Goal: Transaction & Acquisition: Purchase product/service

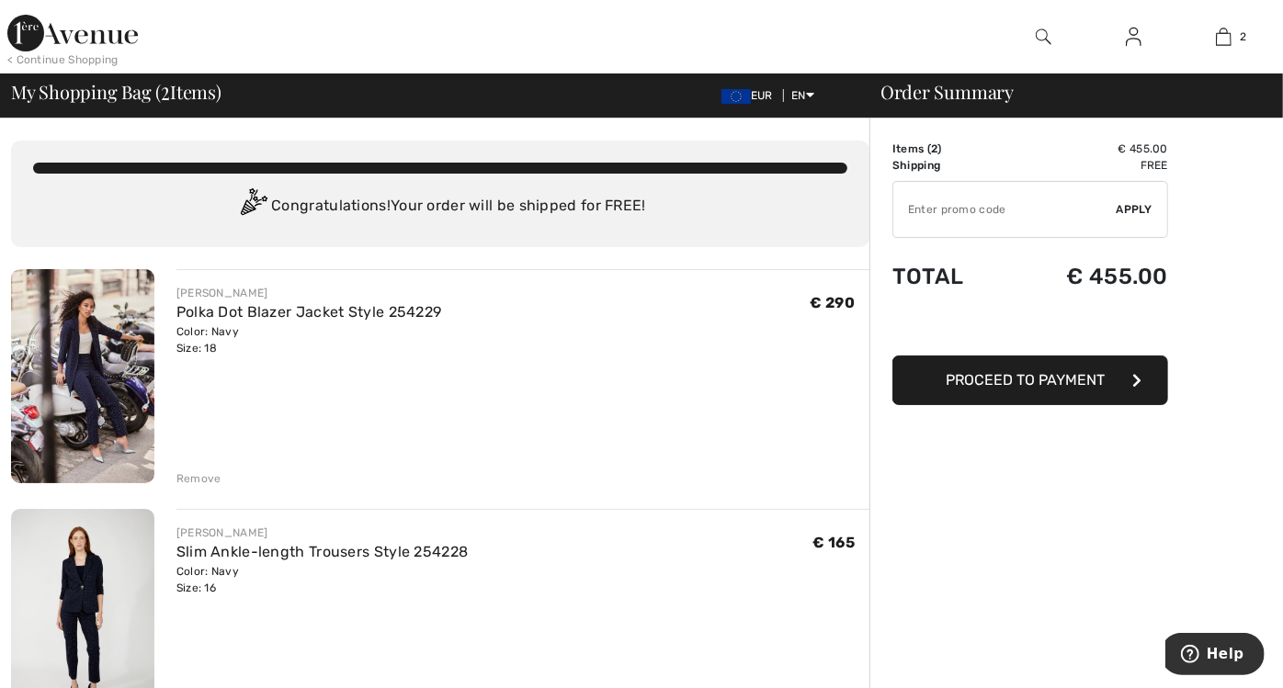
click at [203, 471] on div "Remove" at bounding box center [198, 479] width 45 height 17
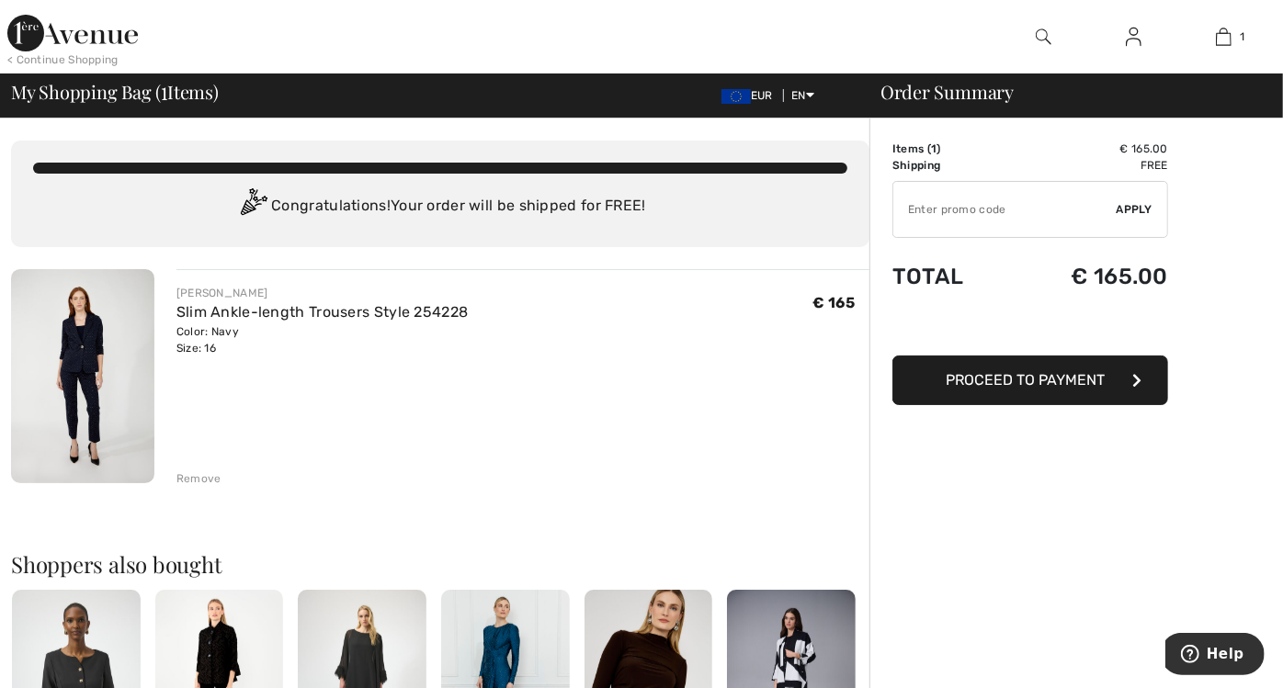
click at [184, 476] on div "Remove" at bounding box center [198, 479] width 45 height 17
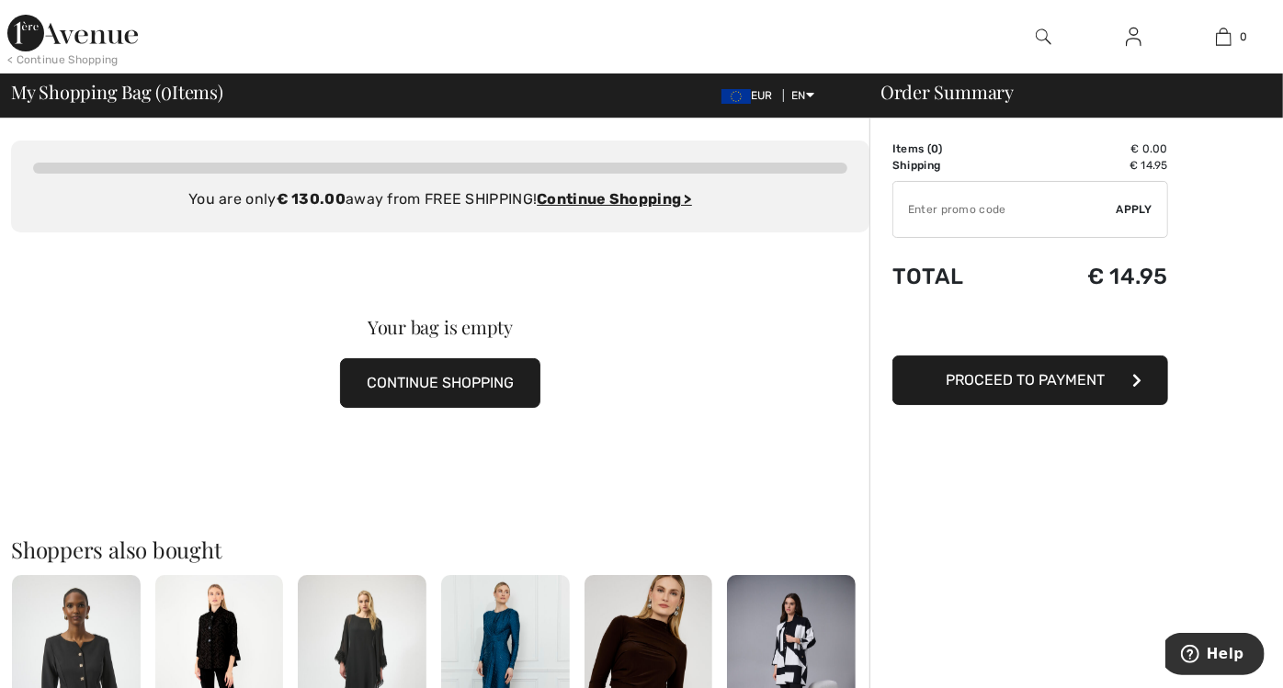
click at [1042, 31] on img at bounding box center [1044, 37] width 16 height 22
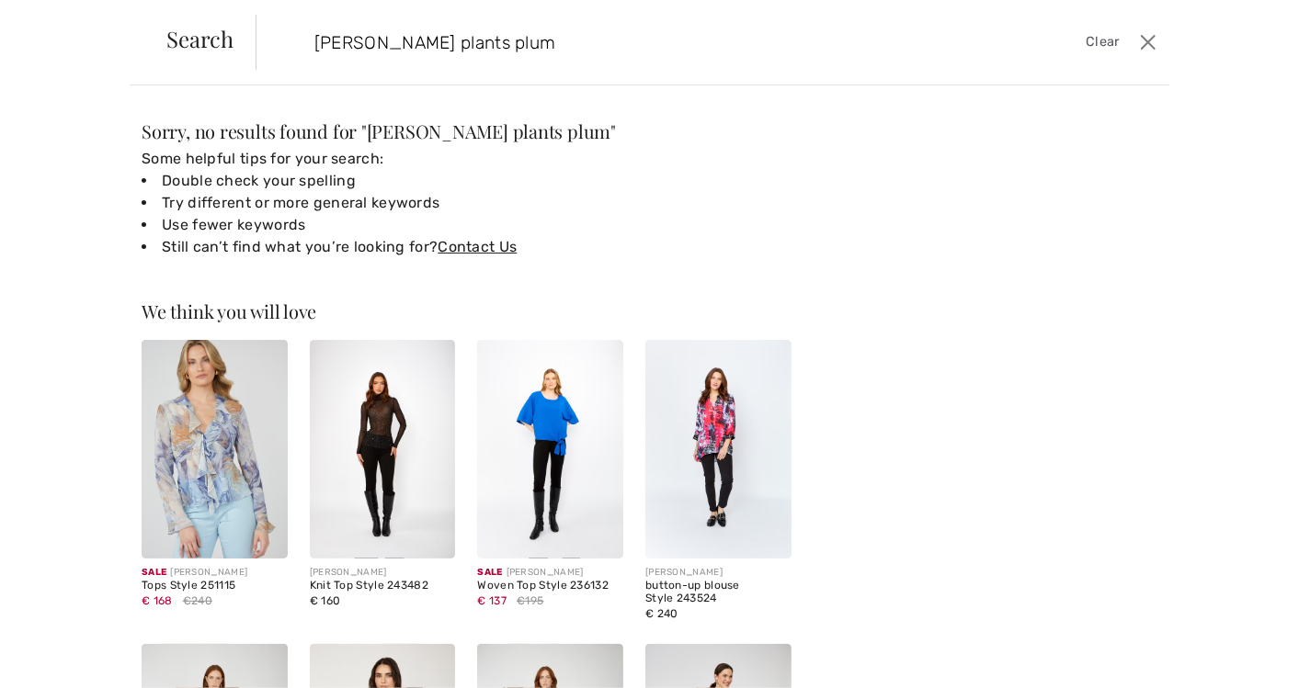
click at [386, 43] on input "frank lynan plants plum" at bounding box center [613, 42] width 625 height 55
click at [442, 133] on span "frank lyman plants plum" at bounding box center [489, 131] width 244 height 25
click at [403, 41] on input "frank lyman plants plum" at bounding box center [613, 42] width 625 height 55
click at [429, 40] on input "frank lyman plants plum" at bounding box center [613, 42] width 625 height 55
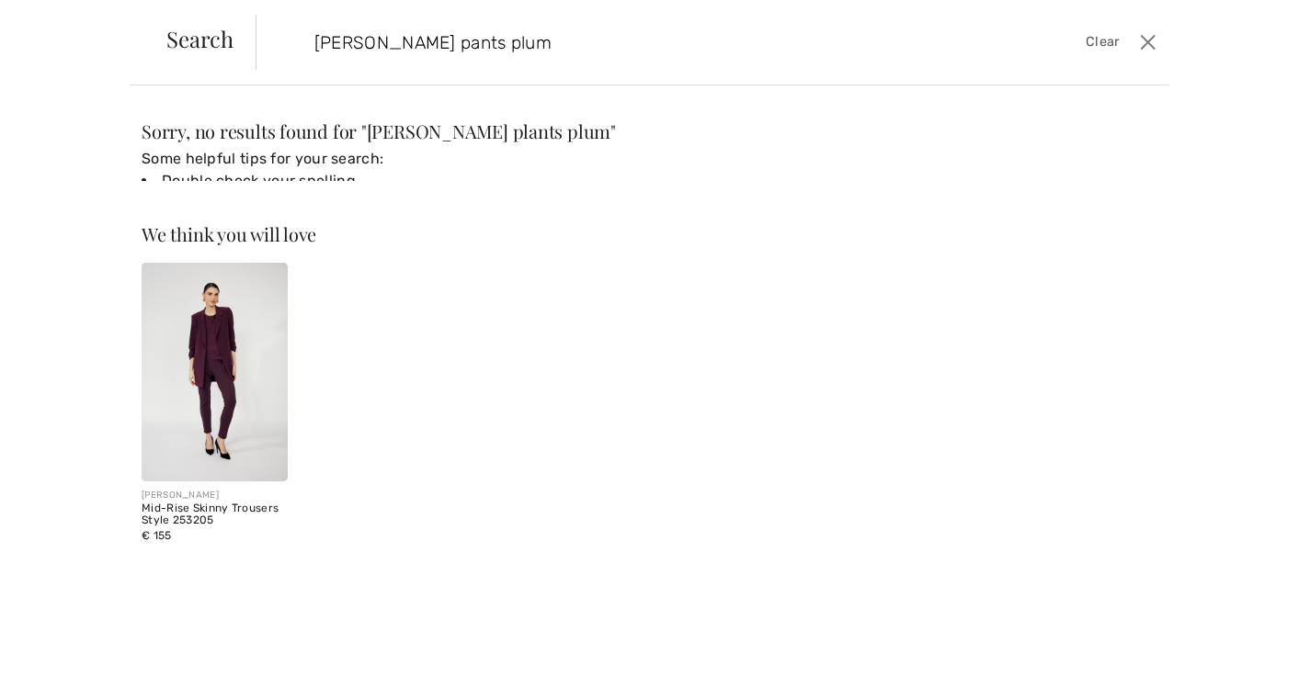
type input "frank lyman pants plum"
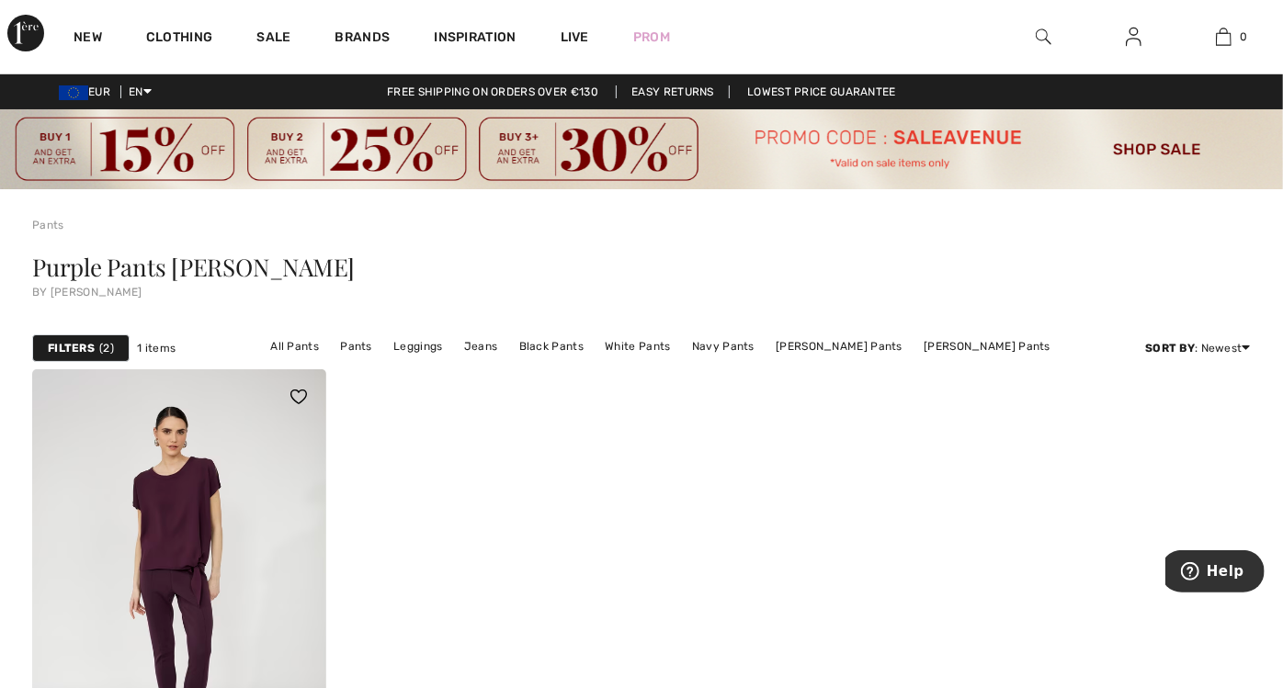
click at [216, 478] on img at bounding box center [179, 589] width 294 height 440
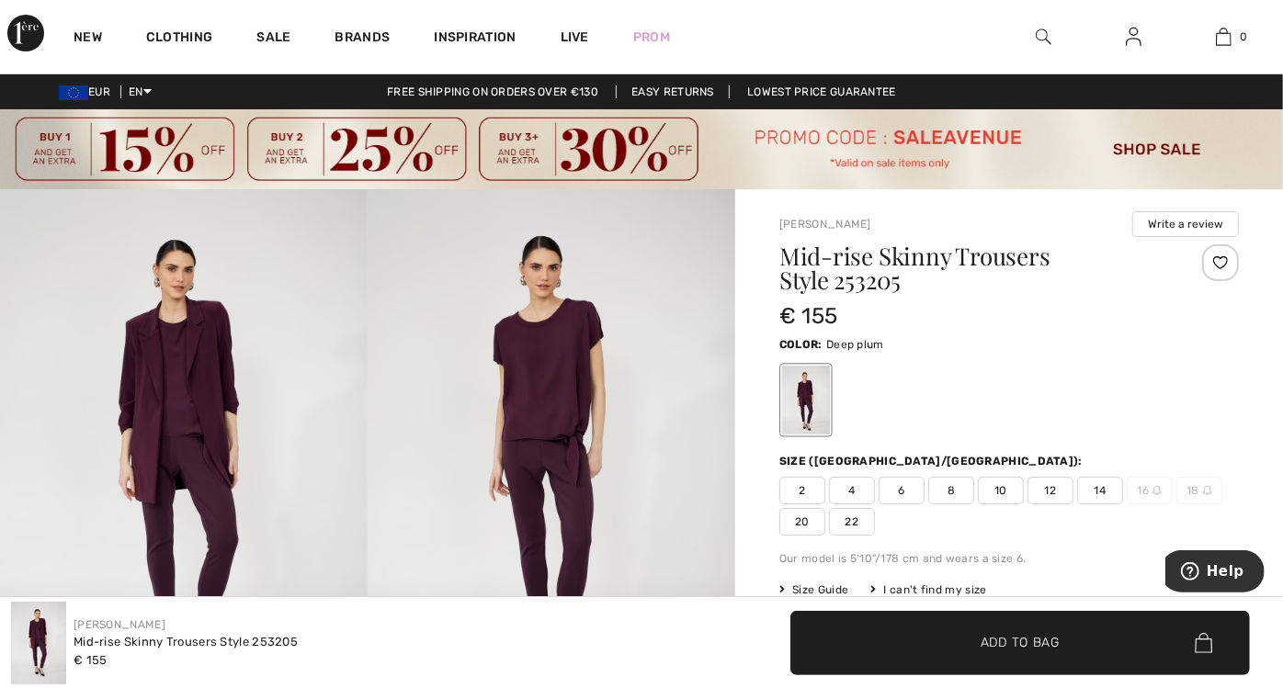
click at [1051, 494] on span "12" at bounding box center [1051, 491] width 46 height 28
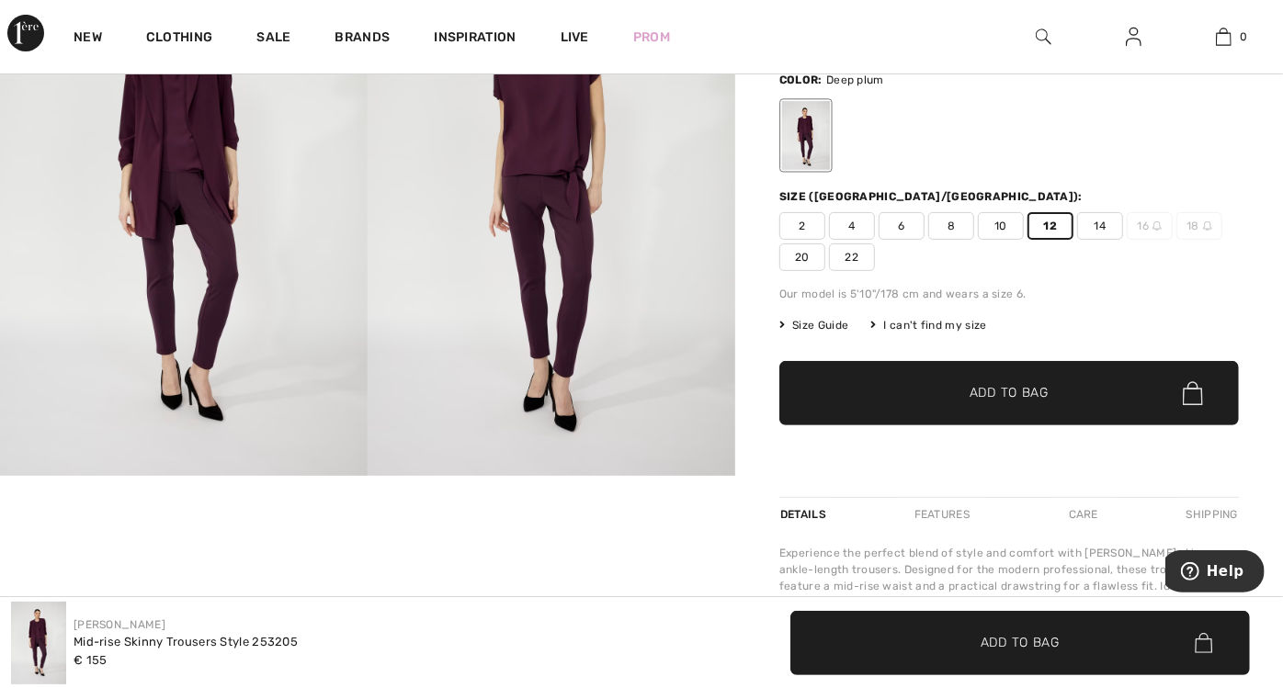
scroll to position [353, 0]
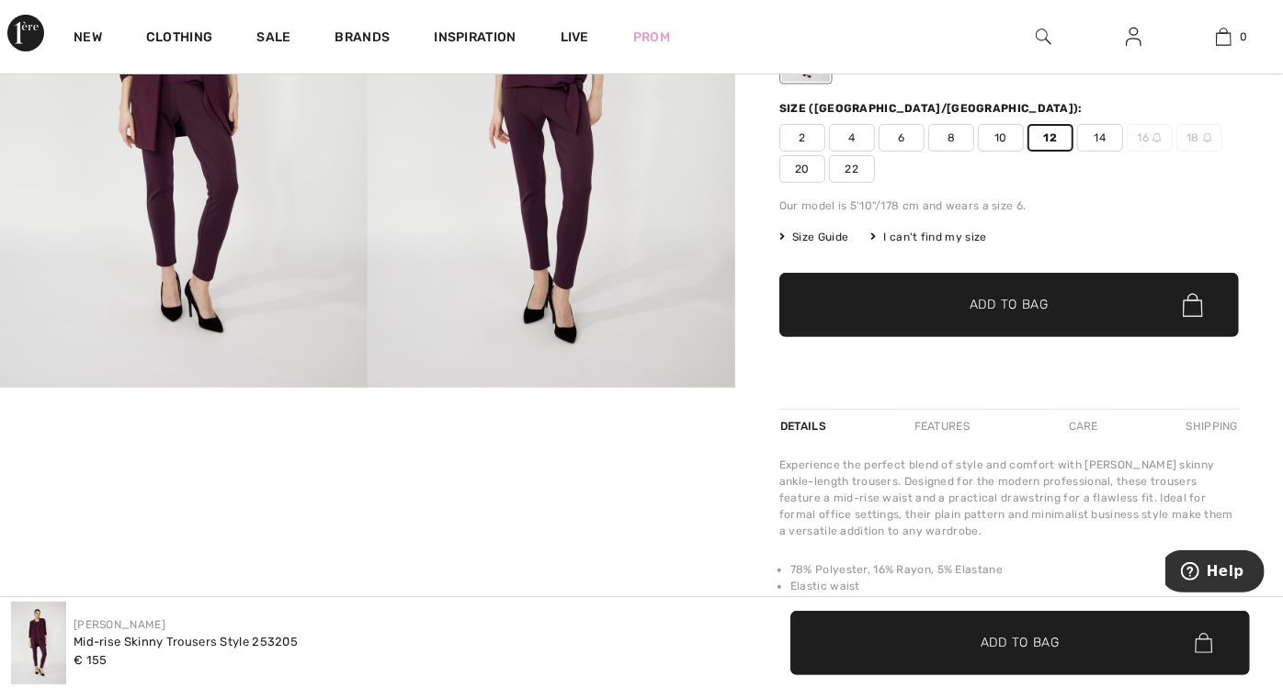
click at [1031, 309] on span "Add to Bag" at bounding box center [1009, 305] width 79 height 19
click at [1131, 41] on img at bounding box center [1134, 37] width 16 height 22
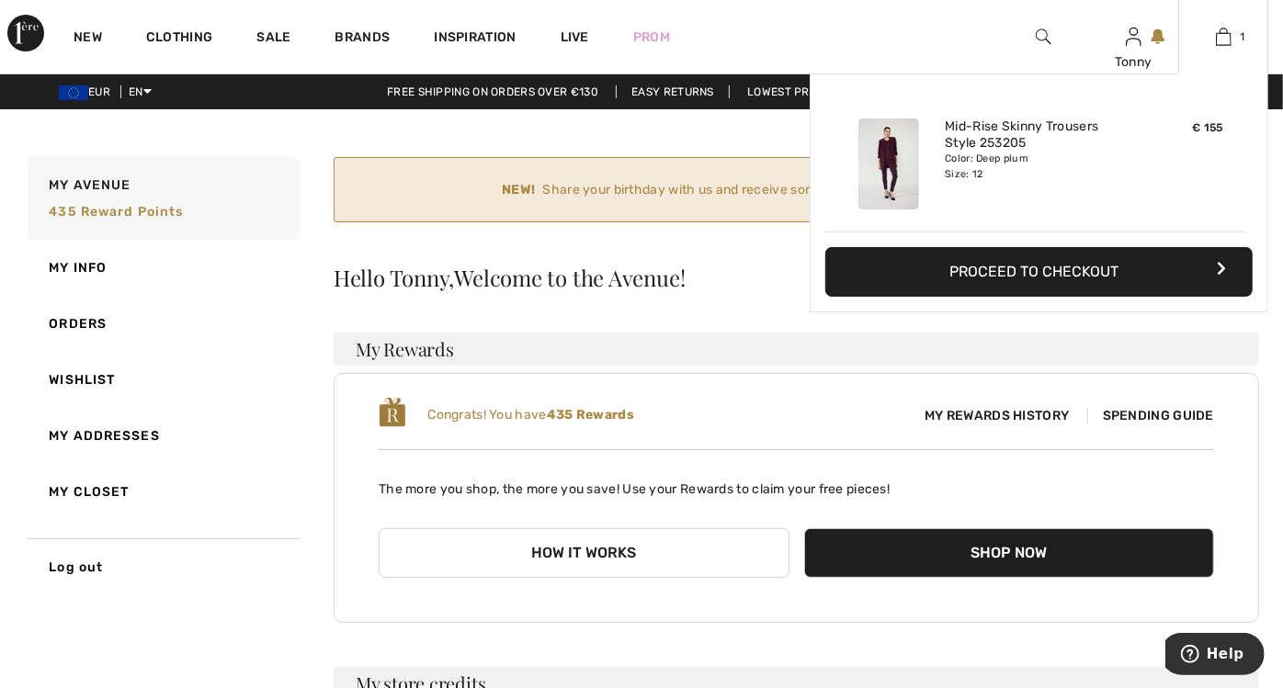
click at [1070, 264] on button "Proceed to Checkout" at bounding box center [1038, 272] width 427 height 50
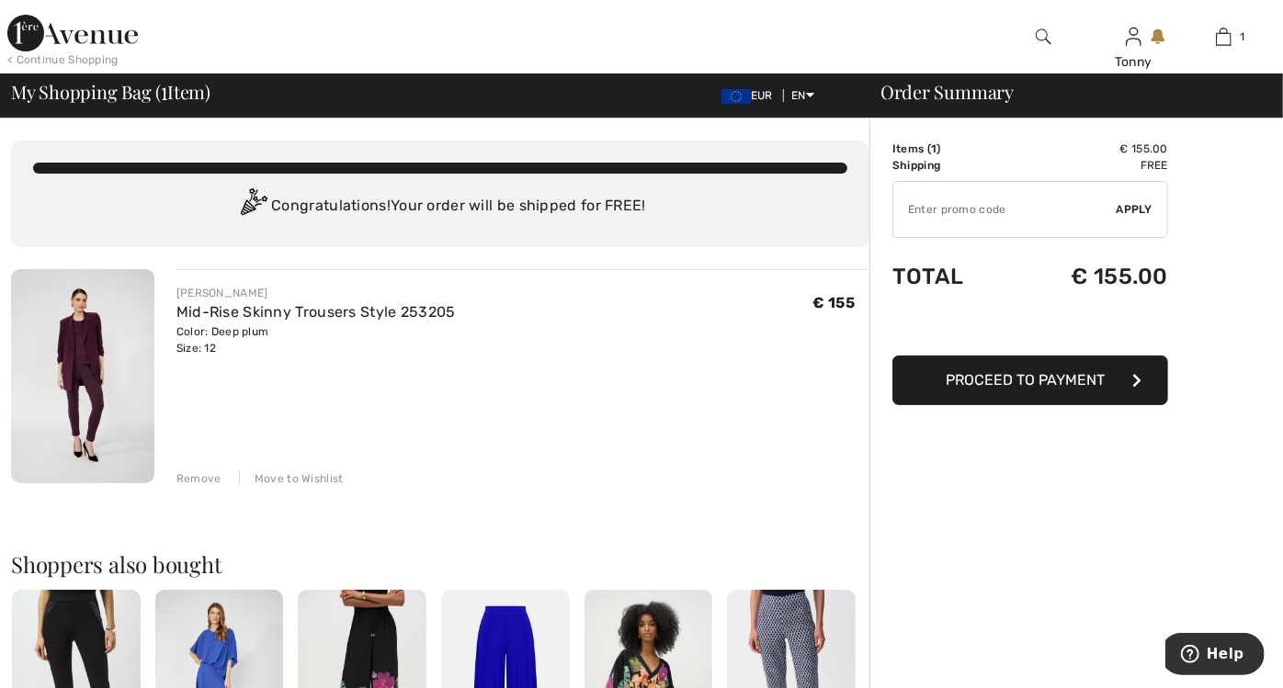
click at [1043, 380] on span "Proceed to Payment" at bounding box center [1026, 379] width 159 height 17
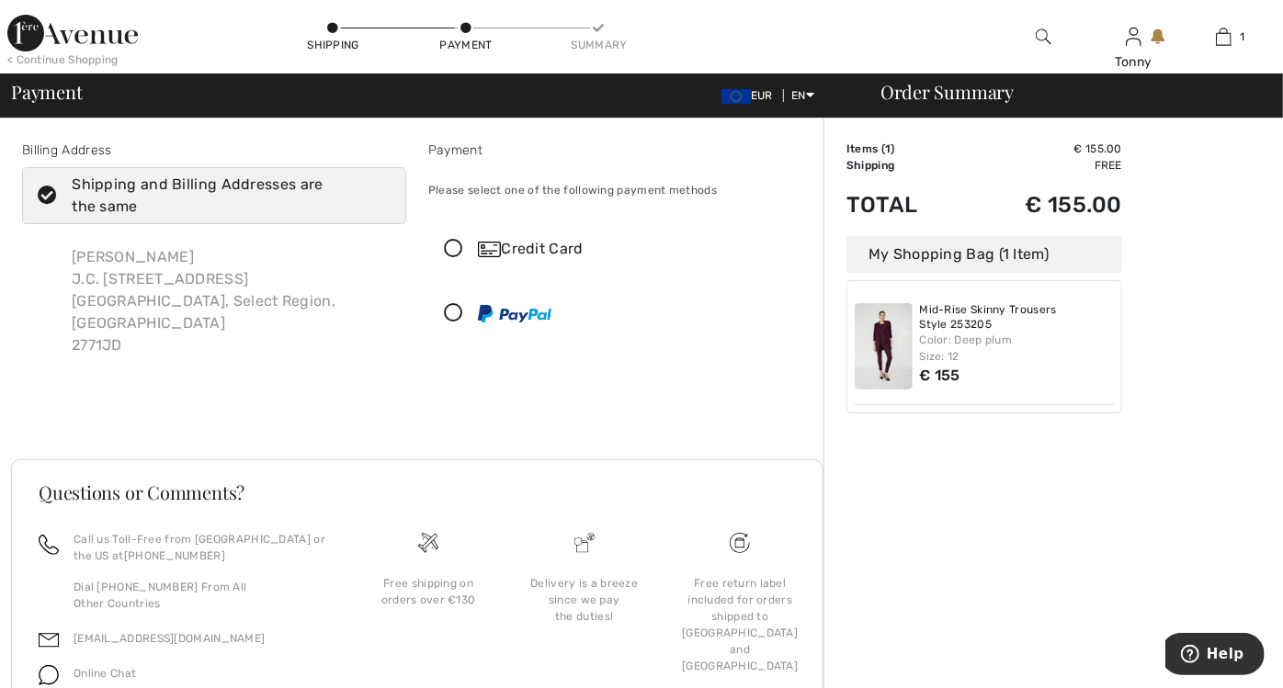
click at [452, 312] on icon at bounding box center [453, 313] width 49 height 19
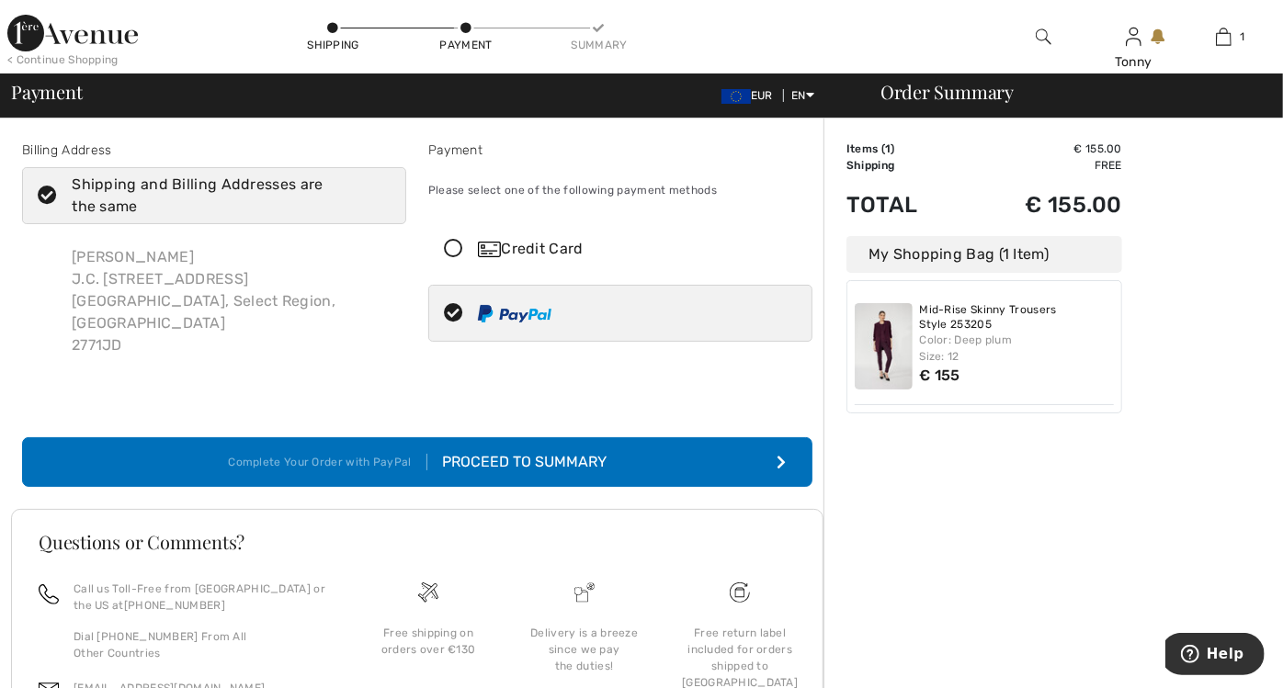
click at [512, 451] on div "Proceed to Summary" at bounding box center [516, 462] width 179 height 22
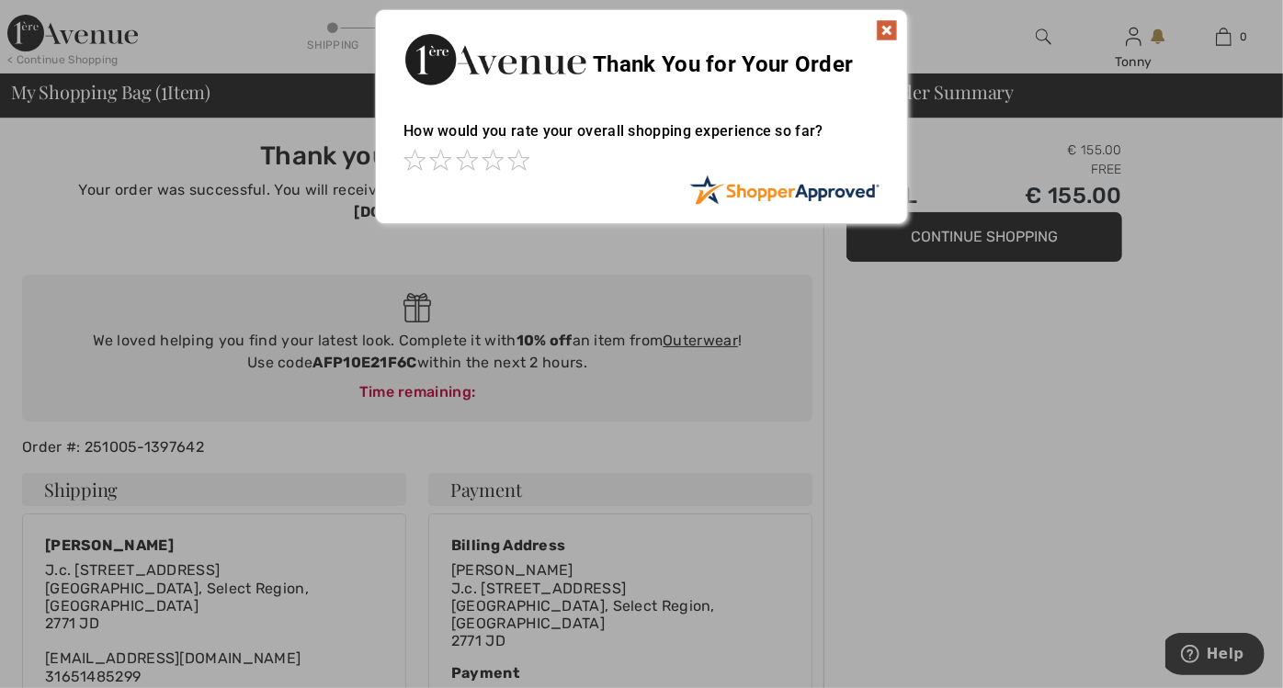
click at [887, 25] on img at bounding box center [887, 30] width 22 height 22
